Goal: Information Seeking & Learning: Learn about a topic

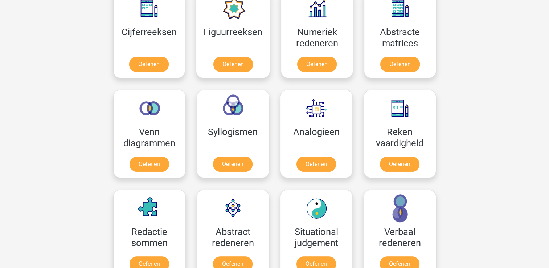
scroll to position [356, 0]
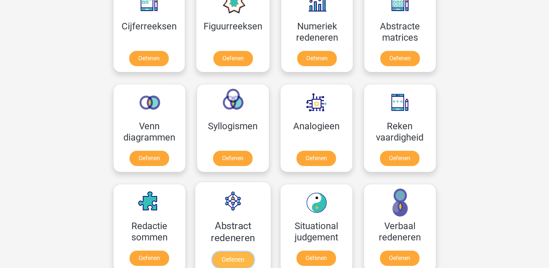
click at [234, 258] on link "Oefenen" at bounding box center [232, 259] width 41 height 16
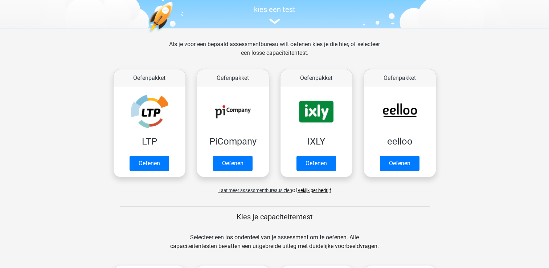
scroll to position [75, 0]
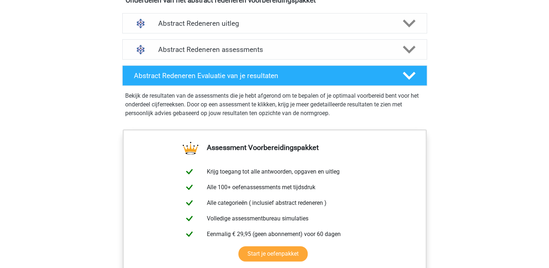
scroll to position [438, 0]
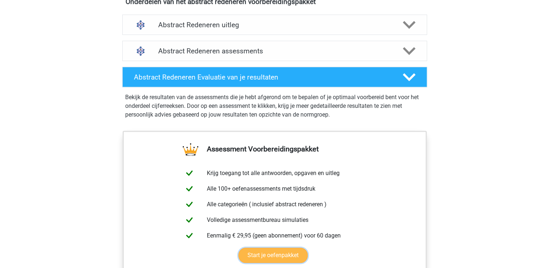
click at [270, 255] on link "Start je oefenpakket" at bounding box center [272, 254] width 69 height 15
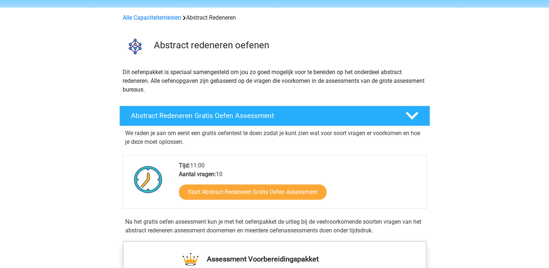
scroll to position [0, 0]
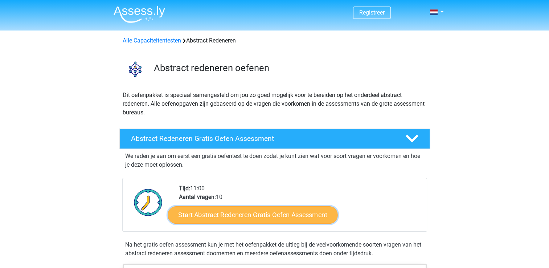
click at [262, 215] on link "Start Abstract Redeneren Gratis Oefen Assessment" at bounding box center [253, 214] width 170 height 17
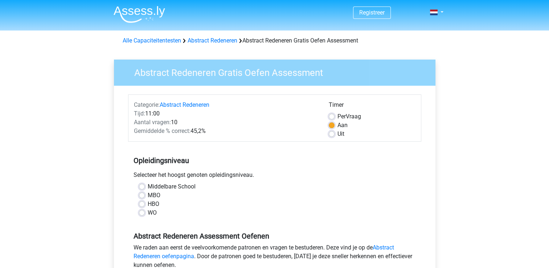
click at [148, 204] on label "HBO" at bounding box center [154, 204] width 12 height 9
click at [142, 204] on input "HBO" at bounding box center [142, 203] width 6 height 7
radio input "true"
click at [148, 196] on label "MBO" at bounding box center [154, 195] width 13 height 9
click at [140, 196] on input "MBO" at bounding box center [142, 194] width 6 height 7
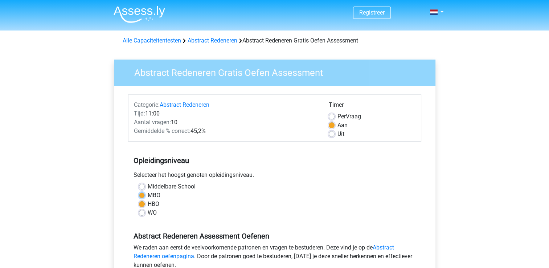
radio input "true"
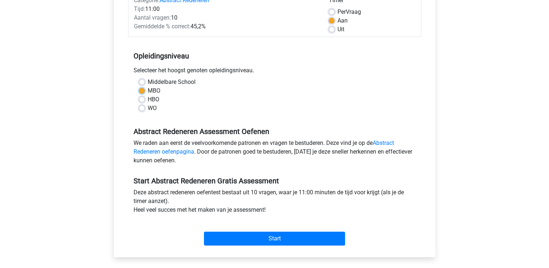
scroll to position [109, 0]
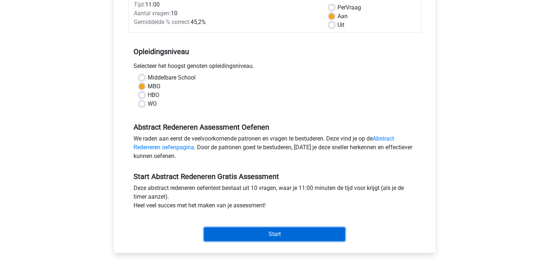
click at [280, 236] on input "Start" at bounding box center [274, 234] width 141 height 14
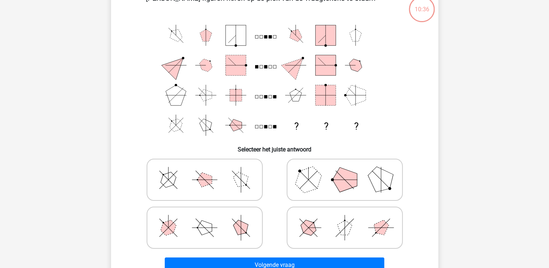
scroll to position [58, 0]
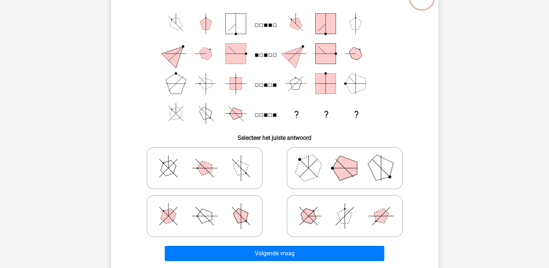
click at [209, 173] on icon at bounding box center [204, 168] width 109 height 36
click at [209, 159] on input "radio" at bounding box center [207, 156] width 5 height 5
radio input "true"
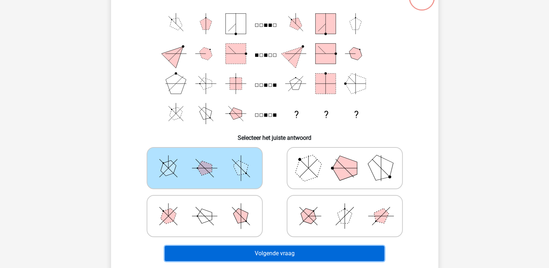
click at [268, 252] on button "Volgende vraag" at bounding box center [274, 253] width 219 height 15
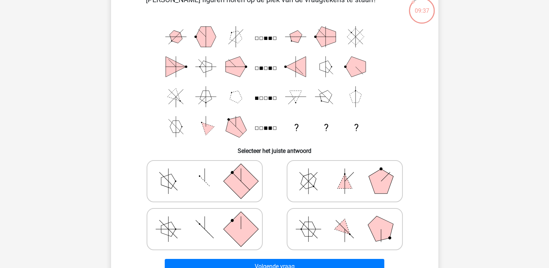
scroll to position [0, 0]
